Goal: Transaction & Acquisition: Obtain resource

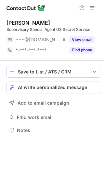
scroll to position [126, 104]
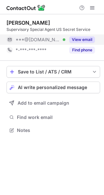
click at [82, 40] on button "View email" at bounding box center [82, 39] width 26 height 6
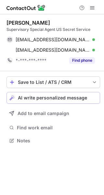
click at [63, 95] on span "AI write personalized message" at bounding box center [52, 97] width 69 height 5
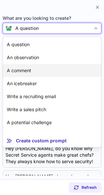
scroll to position [12, 0]
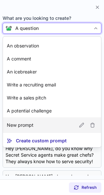
click at [55, 126] on article "New prompt" at bounding box center [52, 125] width 98 height 16
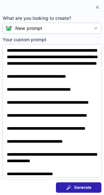
click at [84, 186] on span "Generate" at bounding box center [82, 187] width 17 height 5
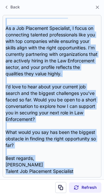
scroll to position [110, 0]
drag, startPoint x: 5, startPoint y: 51, endPoint x: 15, endPoint y: 215, distance: 164.8
click at [15, 194] on html "Mark Kernan Supervisory Special Agent US Secret Service mkernanusss@yahoo.com V…" at bounding box center [52, 97] width 104 height 195
copy div "Hi {Candidate’s First Name}, I came across your LinkedIn profile and was impres…"
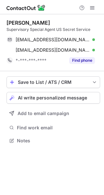
scroll to position [136, 104]
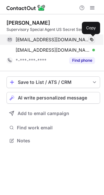
click at [91, 41] on span at bounding box center [91, 39] width 5 height 5
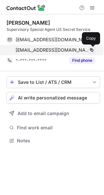
click at [92, 51] on span at bounding box center [91, 49] width 5 height 5
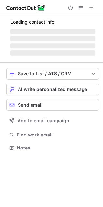
scroll to position [147, 103]
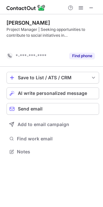
scroll to position [137, 103]
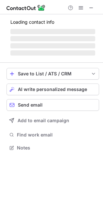
scroll to position [157, 103]
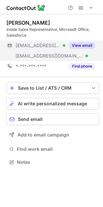
click at [84, 41] on div "View email" at bounding box center [80, 45] width 30 height 10
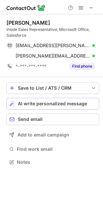
click at [34, 105] on span "AI write personalized message" at bounding box center [52, 103] width 69 height 5
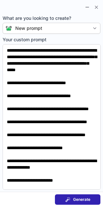
click at [78, 198] on span "Generate" at bounding box center [81, 199] width 17 height 5
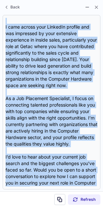
scroll to position [104, 0]
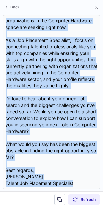
drag, startPoint x: 6, startPoint y: 51, endPoint x: 26, endPoint y: 226, distance: 176.3
click at [26, 207] on html "Linda Turner Inside Sales Representative, Microsoft Office, Salesforce lindat92…" at bounding box center [51, 103] width 103 height 207
copy div "Hi {Candidate’s First Name}, I came across your LinkedIn profile and was impres…"
click at [96, 5] on span at bounding box center [96, 7] width 5 height 5
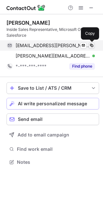
click at [89, 45] on span at bounding box center [91, 45] width 5 height 5
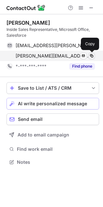
click at [91, 56] on span at bounding box center [91, 55] width 5 height 5
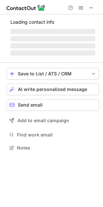
scroll to position [147, 103]
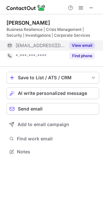
click at [80, 44] on button "View email" at bounding box center [82, 45] width 26 height 6
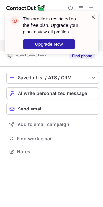
click at [93, 15] on span at bounding box center [92, 17] width 5 height 6
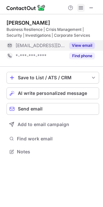
click at [81, 7] on span at bounding box center [80, 7] width 5 height 5
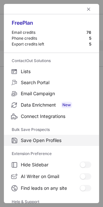
scroll to position [63, 0]
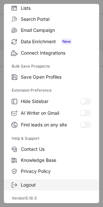
click at [65, 183] on span "Logout" at bounding box center [56, 185] width 70 height 6
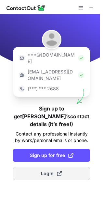
click at [44, 167] on button "Login" at bounding box center [51, 173] width 77 height 13
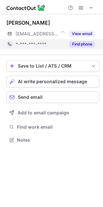
scroll to position [3, 3]
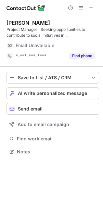
scroll to position [147, 103]
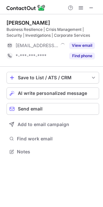
scroll to position [147, 103]
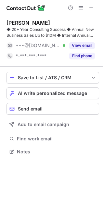
scroll to position [147, 103]
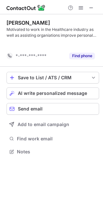
scroll to position [137, 103]
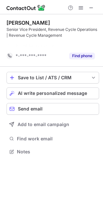
scroll to position [137, 103]
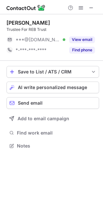
scroll to position [141, 103]
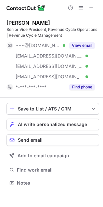
scroll to position [178, 103]
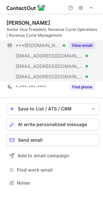
click at [85, 44] on button "View email" at bounding box center [82, 45] width 26 height 6
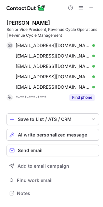
scroll to position [188, 103]
click at [54, 132] on span "AI write personalized message" at bounding box center [52, 134] width 69 height 5
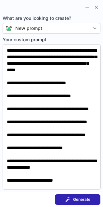
click at [72, 198] on div "Generate" at bounding box center [77, 199] width 25 height 5
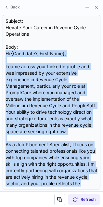
drag, startPoint x: 5, startPoint y: 51, endPoint x: 15, endPoint y: 226, distance: 175.4
click at [15, 207] on html "Andres Casademont Senior Vice President, Revenue Cycle Operations | Revenue Cyc…" at bounding box center [51, 103] width 103 height 207
click at [96, 6] on span at bounding box center [96, 7] width 5 height 5
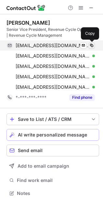
click at [90, 44] on span at bounding box center [91, 45] width 5 height 5
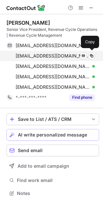
click at [91, 51] on div "acasademont@ghmamerica.com Verified Send email Copy" at bounding box center [50, 56] width 88 height 10
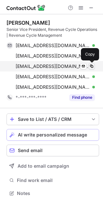
click at [92, 64] on span at bounding box center [91, 66] width 5 height 5
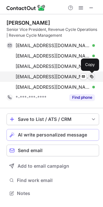
click at [92, 75] on span at bounding box center [91, 76] width 5 height 5
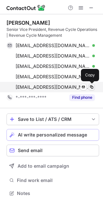
click at [90, 84] on button at bounding box center [91, 87] width 6 height 6
